Goal: Find specific page/section: Find specific page/section

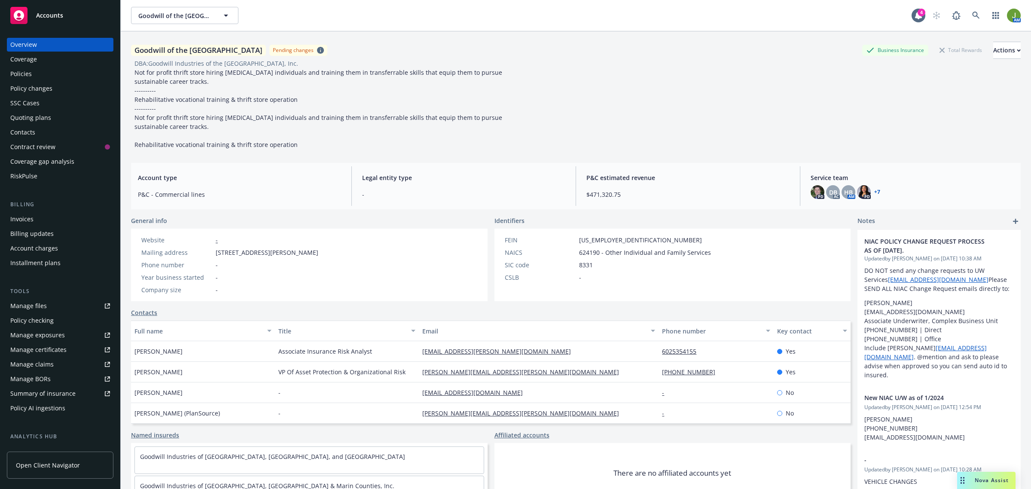
drag, startPoint x: 0, startPoint y: 0, endPoint x: 33, endPoint y: 76, distance: 82.7
click at [33, 76] on div "Policies" at bounding box center [60, 74] width 100 height 14
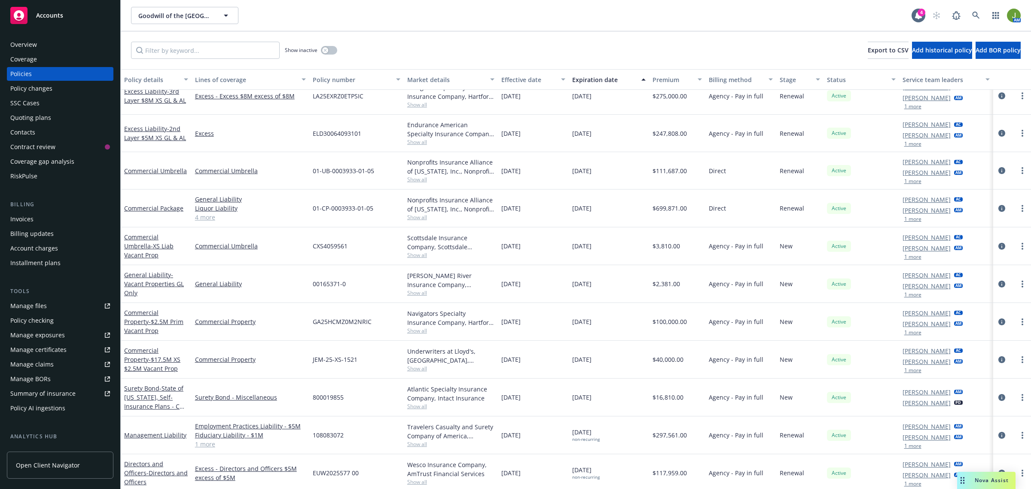
scroll to position [362, 0]
click at [214, 50] on input "Filter by keyword..." at bounding box center [205, 50] width 149 height 17
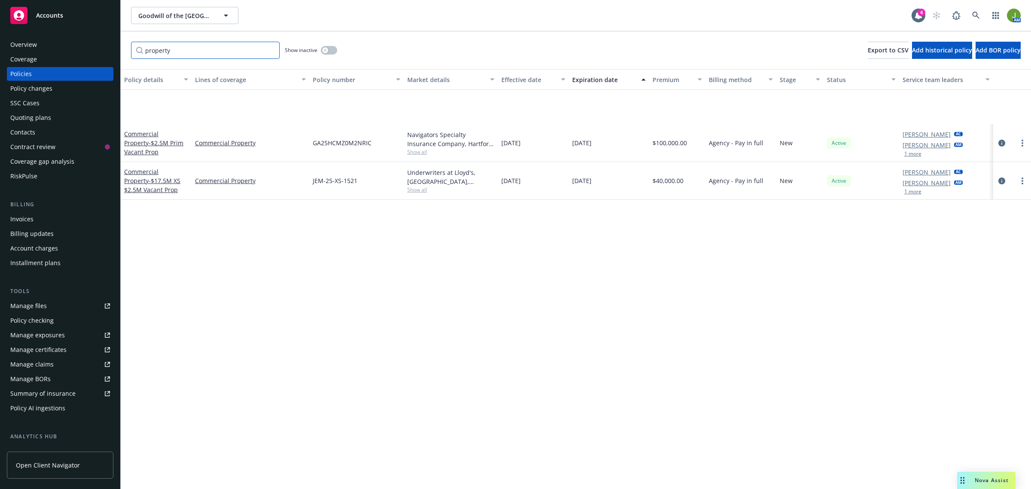
scroll to position [0, 0]
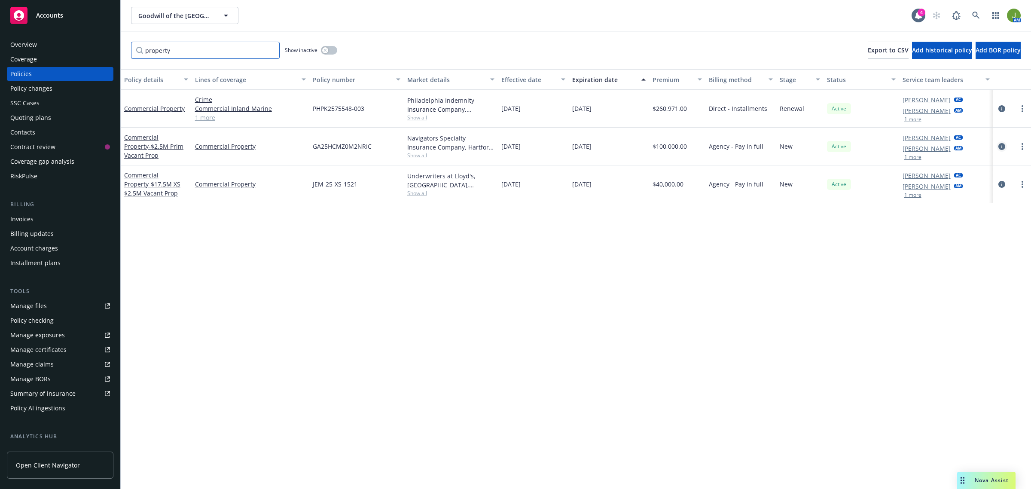
type input "property"
click at [1001, 147] on icon "circleInformation" at bounding box center [1001, 146] width 7 height 7
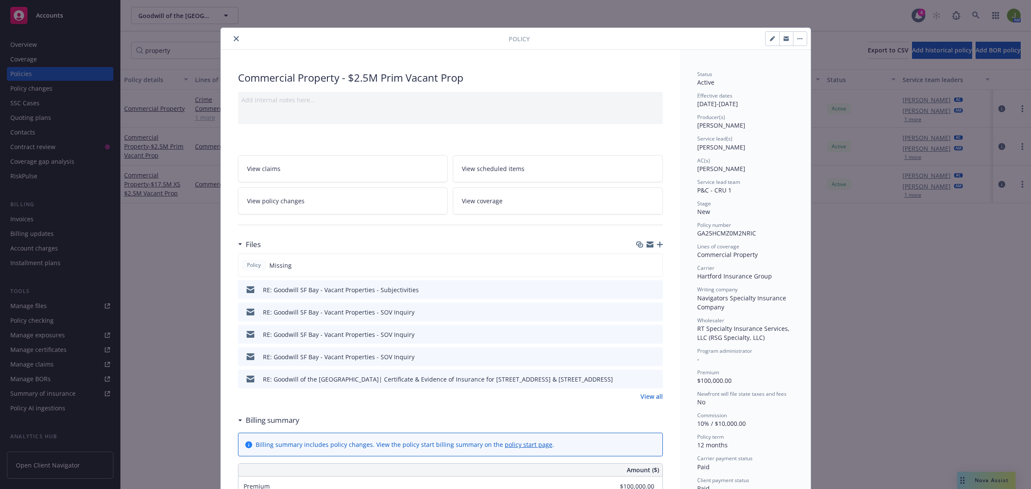
click at [648, 397] on link "View all" at bounding box center [651, 396] width 22 height 9
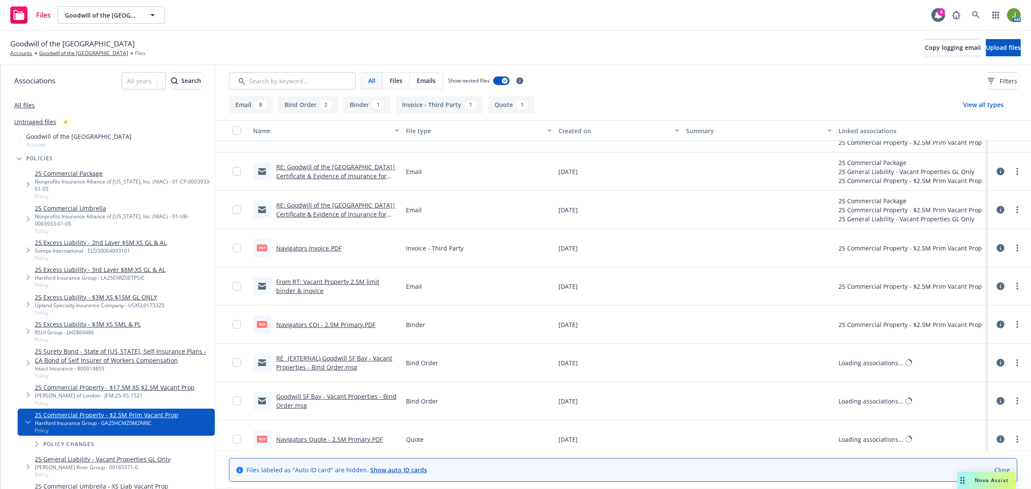
scroll to position [187, 0]
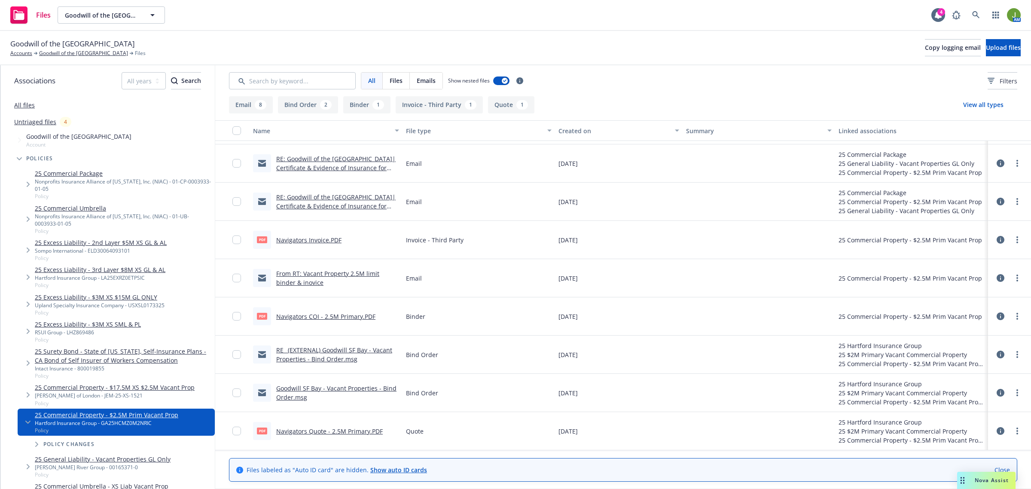
click at [349, 317] on link "Navigators COI - 2.5M Primary.PDF" at bounding box center [325, 316] width 99 height 8
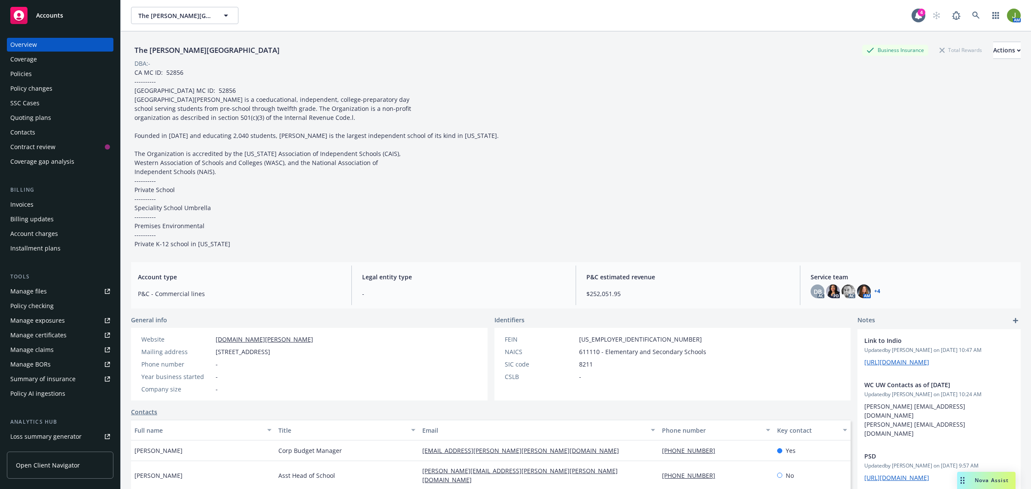
click at [57, 285] on link "Manage files" at bounding box center [60, 291] width 107 height 14
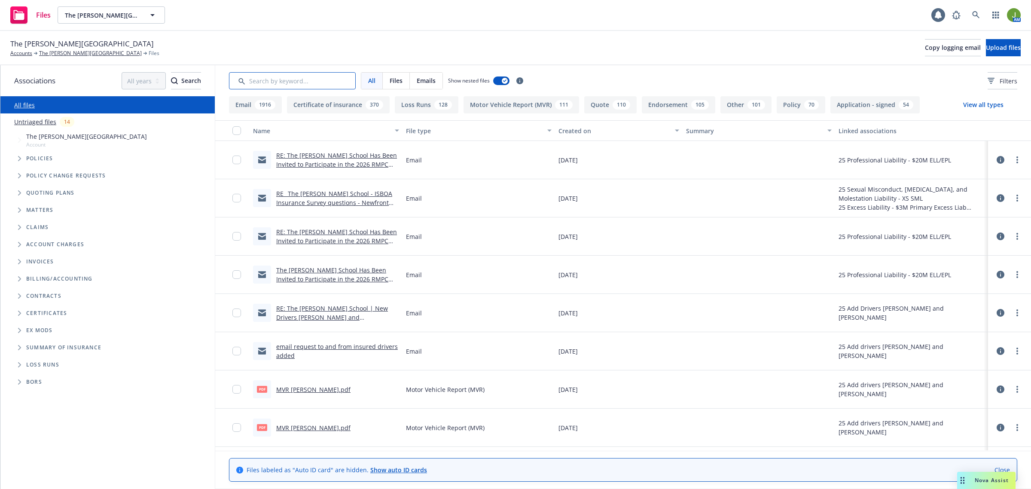
click at [262, 74] on input "Search by keyword..." at bounding box center [292, 80] width 127 height 17
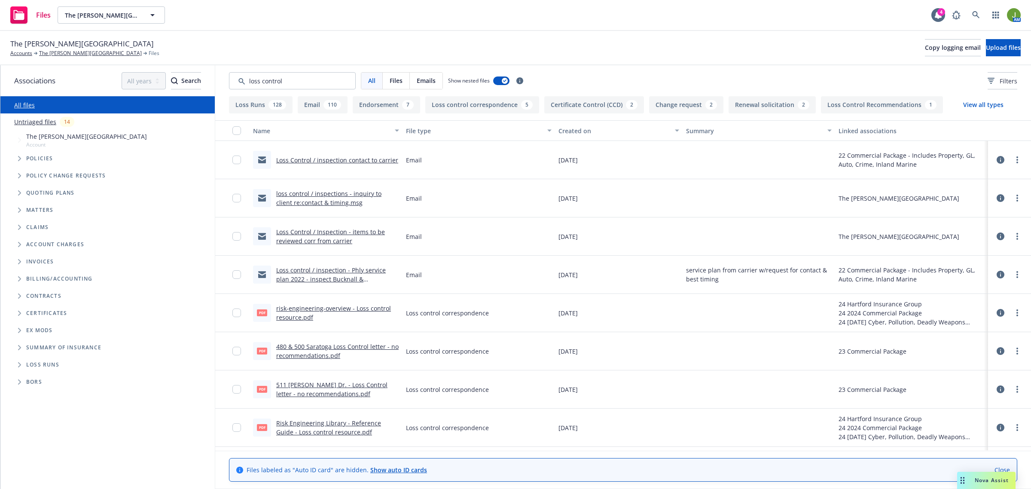
click at [559, 131] on div "Created on" at bounding box center [613, 130] width 111 height 9
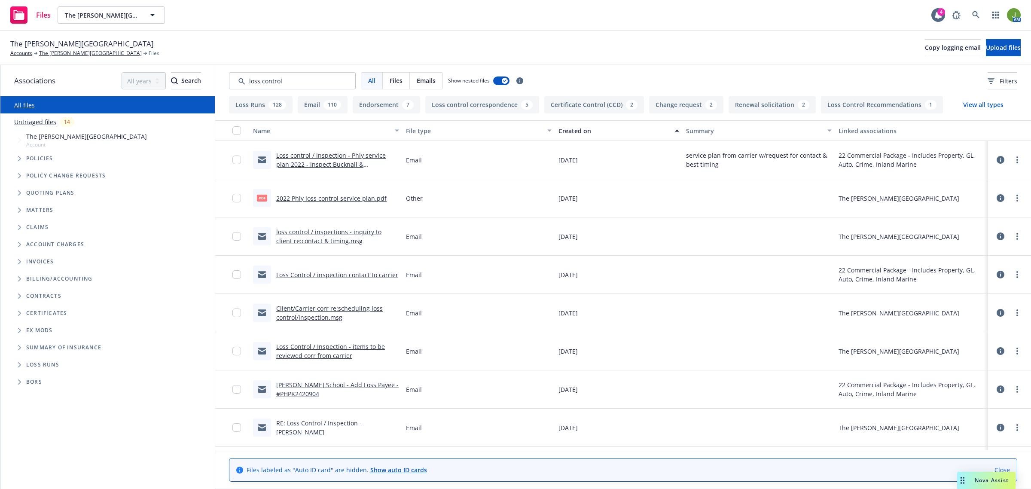
click at [559, 131] on div "Created on" at bounding box center [613, 130] width 111 height 9
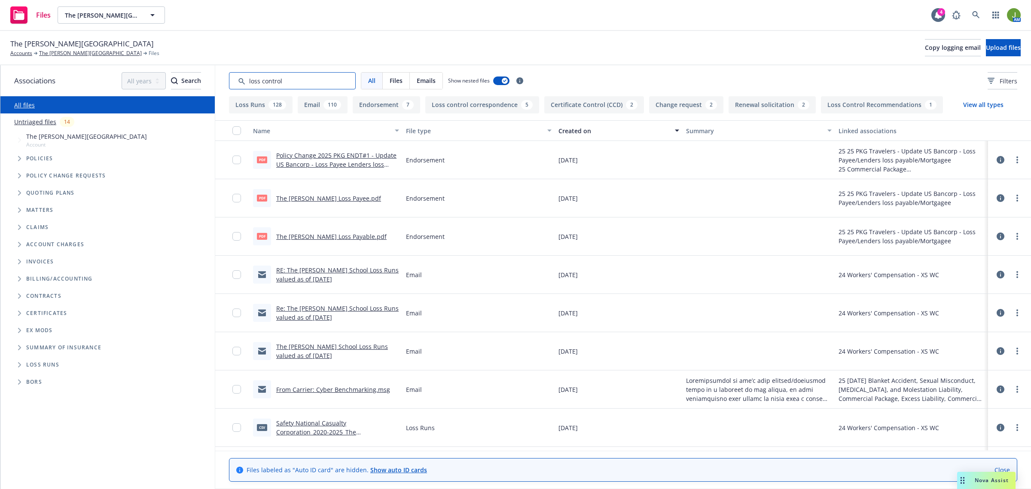
drag, startPoint x: 295, startPoint y: 79, endPoint x: 209, endPoint y: 79, distance: 85.9
click at [209, 79] on div "Associations All years 2027 2026 2025 2024 2023 2022 2021 2020 2019 2018 2017 2…" at bounding box center [515, 276] width 1030 height 423
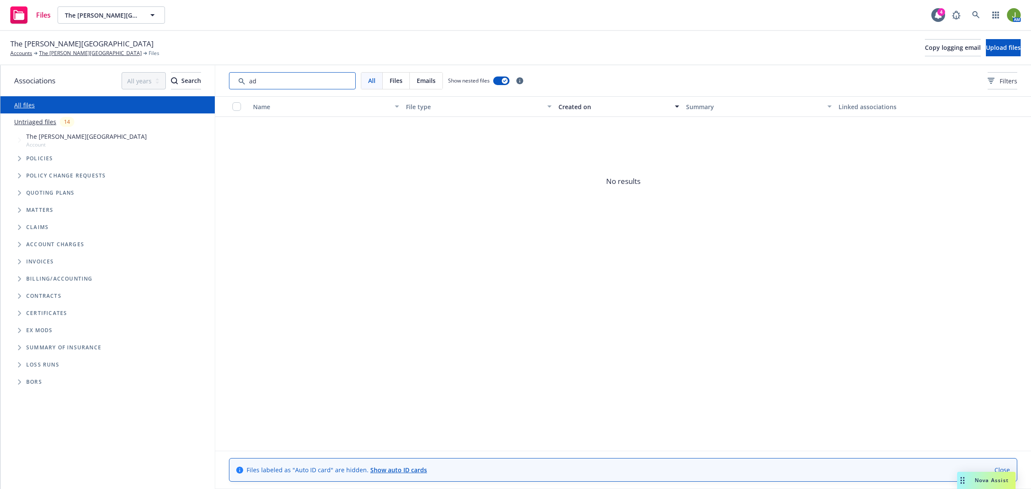
type input "a"
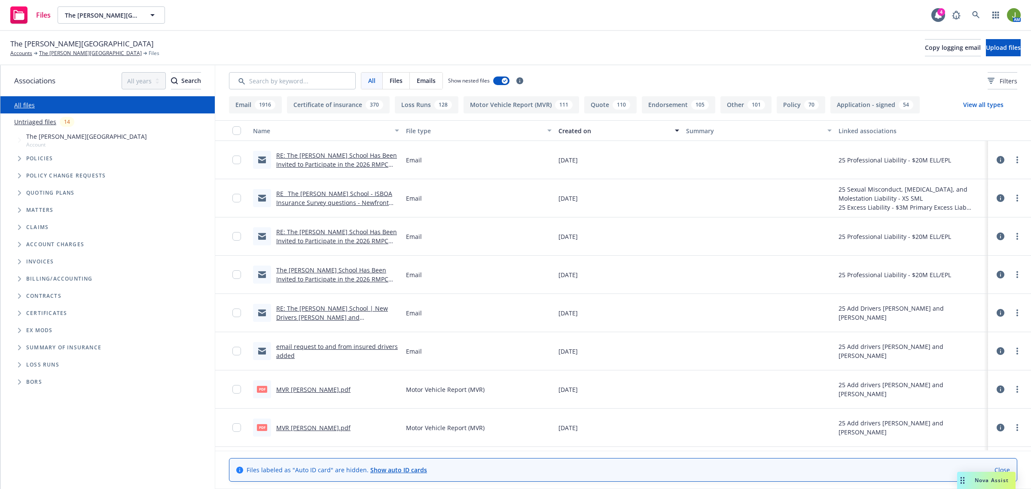
click at [559, 132] on div "Created on" at bounding box center [613, 130] width 111 height 9
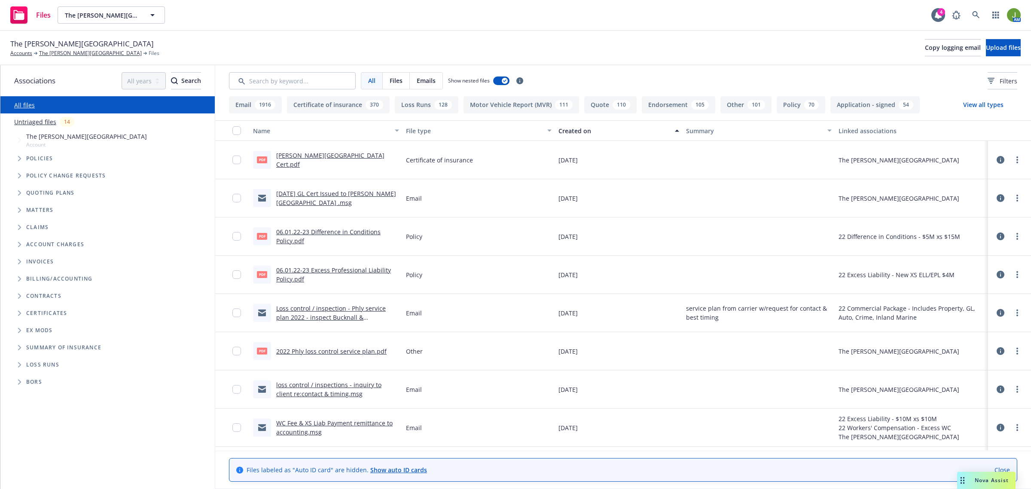
click at [559, 132] on div "Created on" at bounding box center [613, 130] width 111 height 9
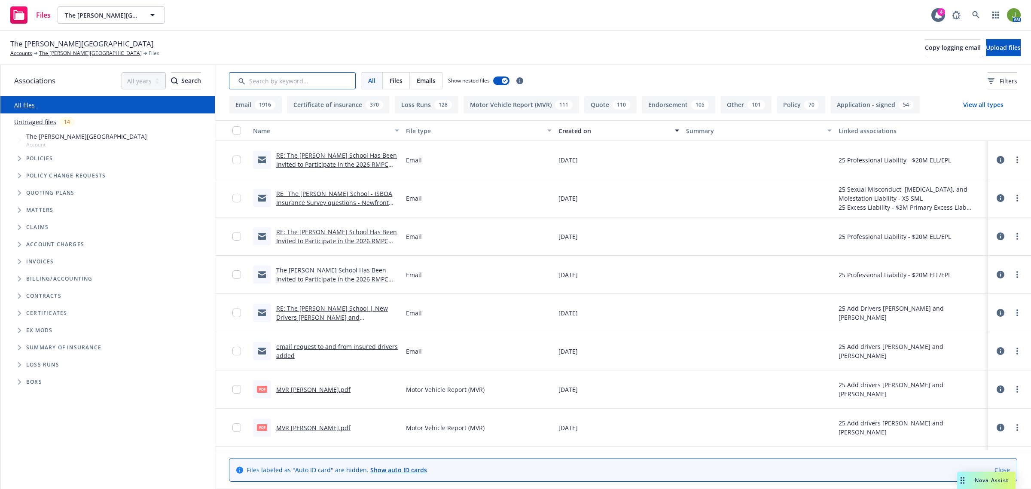
click at [280, 76] on input "Search by keyword..." at bounding box center [292, 80] width 127 height 17
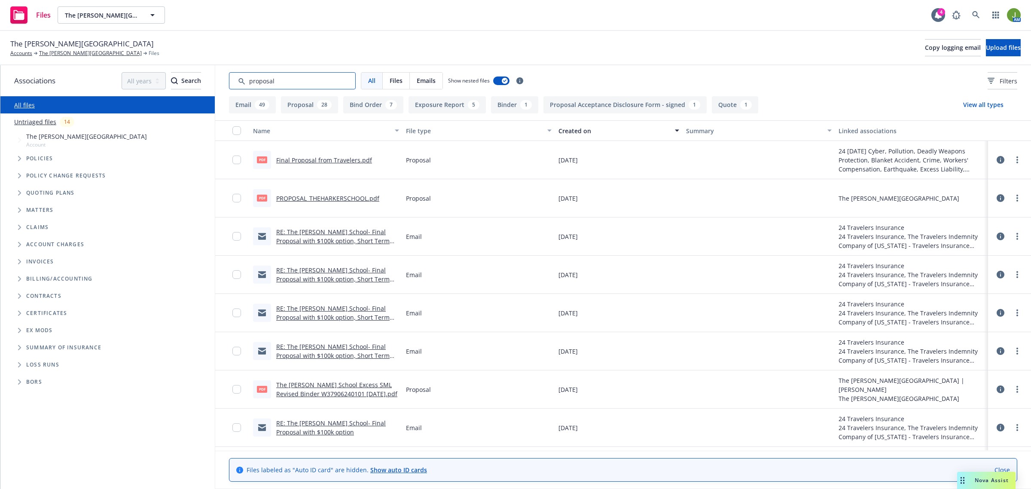
type input "proposal"
click at [564, 128] on div "Created on" at bounding box center [613, 130] width 111 height 9
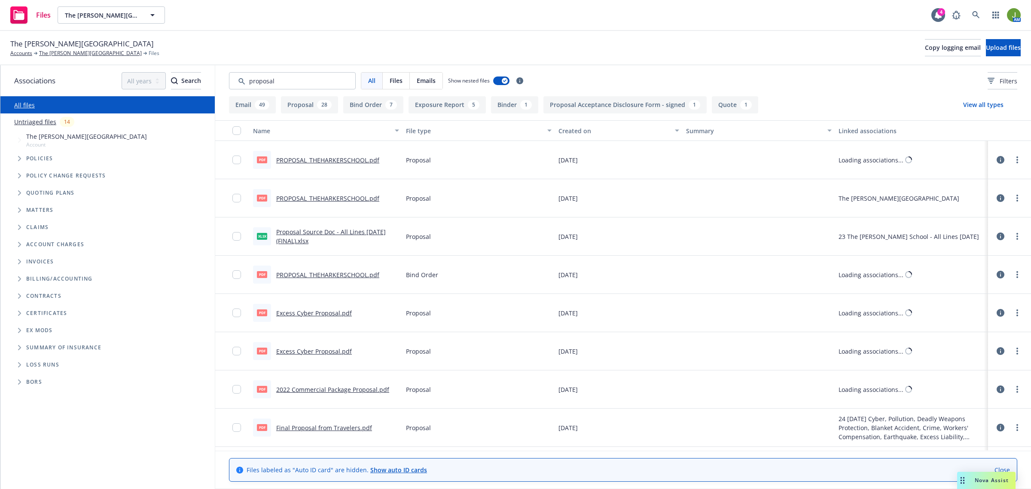
click at [564, 128] on div "Created on" at bounding box center [613, 130] width 111 height 9
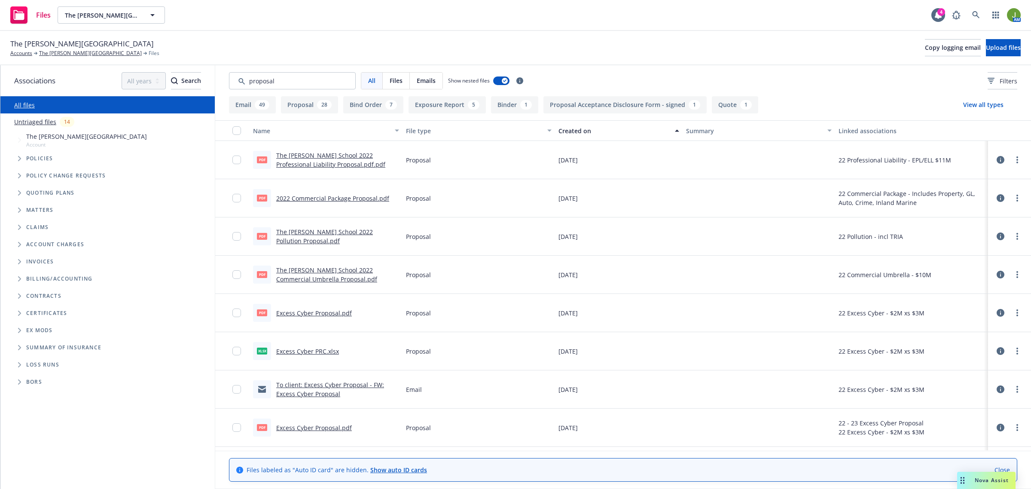
click at [564, 128] on div "Created on" at bounding box center [613, 130] width 111 height 9
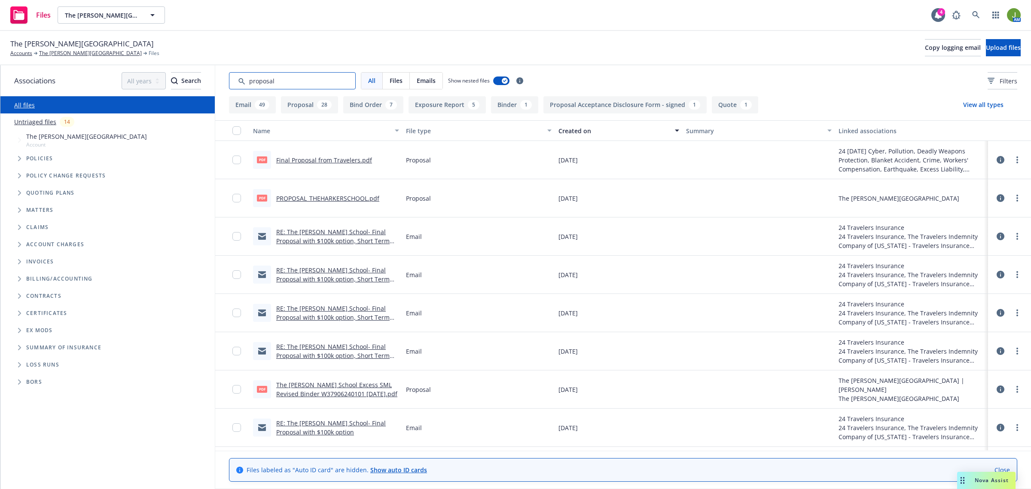
drag, startPoint x: 280, startPoint y: 85, endPoint x: 215, endPoint y: 78, distance: 65.6
click at [222, 81] on div "All Files Emails Show nested files Filters" at bounding box center [623, 80] width 816 height 31
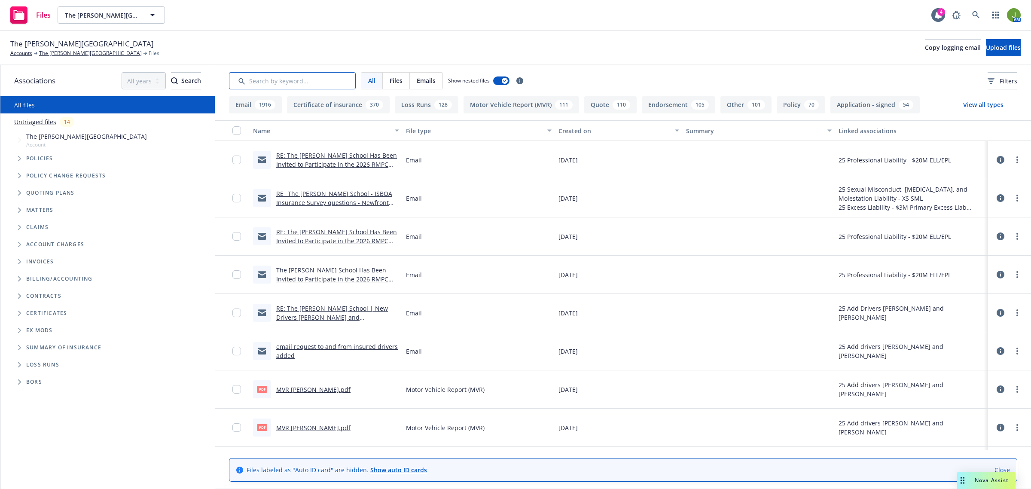
click at [295, 84] on input "Search by keyword..." at bounding box center [292, 80] width 127 height 17
click at [76, 52] on link "The [PERSON_NAME][GEOGRAPHIC_DATA]" at bounding box center [90, 53] width 103 height 8
